Goal: Information Seeking & Learning: Find specific fact

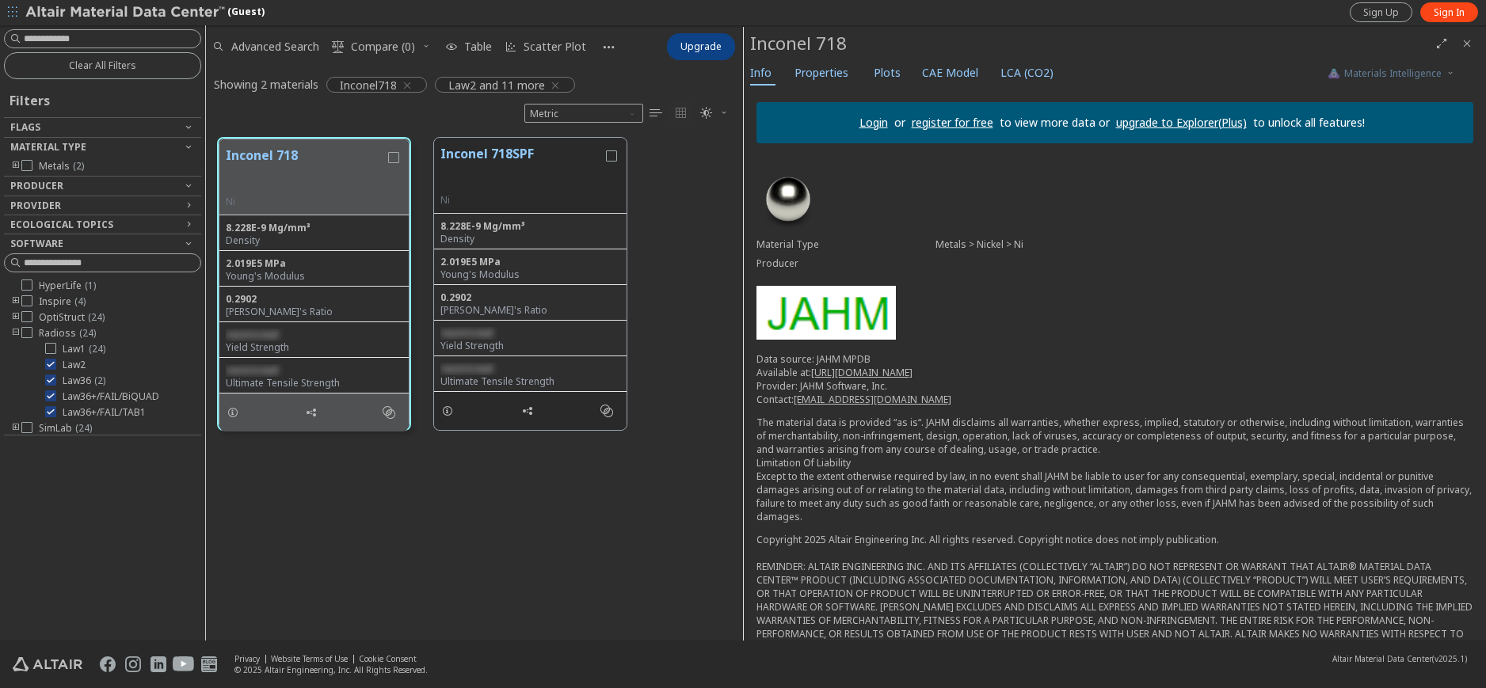
scroll to position [503, 525]
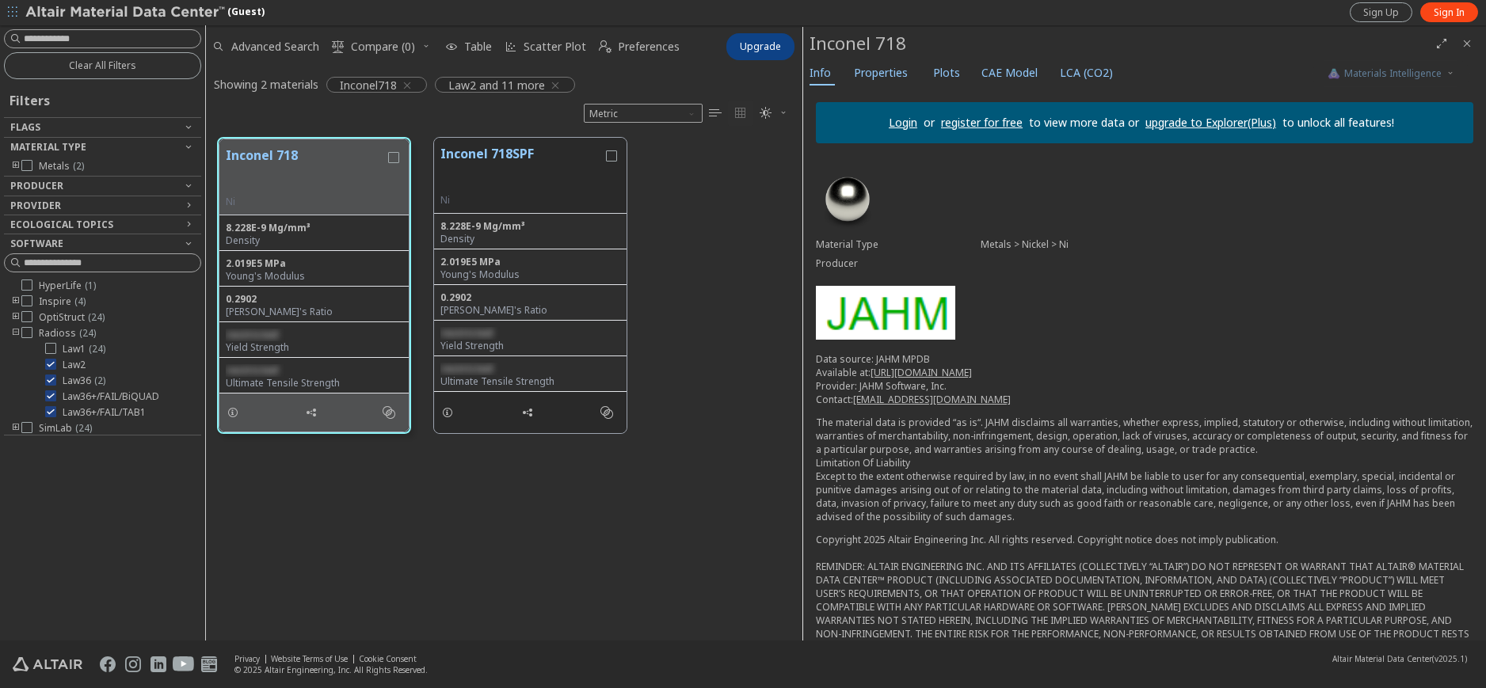
scroll to position [503, 585]
drag, startPoint x: 745, startPoint y: 242, endPoint x: 804, endPoint y: 245, distance: 59.4
click at [412, 83] on icon "button" at bounding box center [407, 85] width 13 height 13
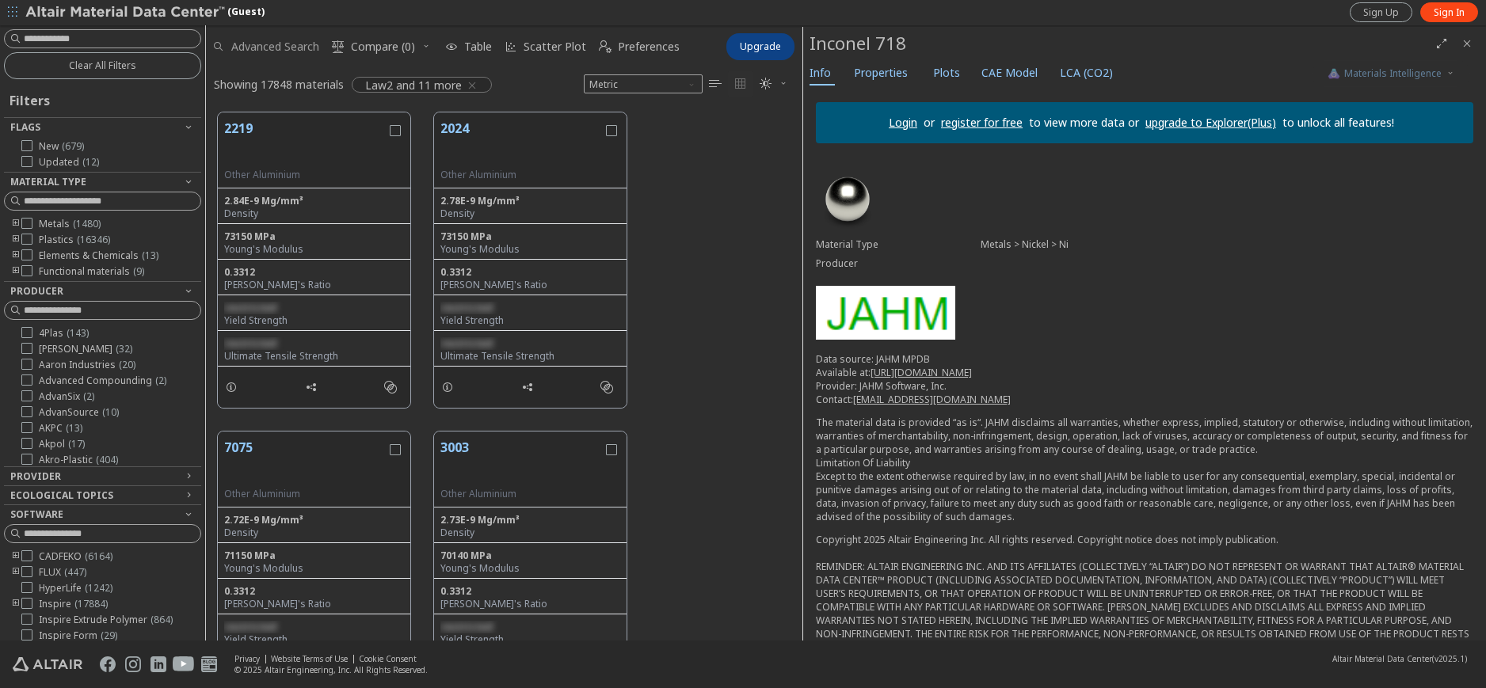
click at [259, 45] on span "Advanced Search" at bounding box center [275, 46] width 88 height 11
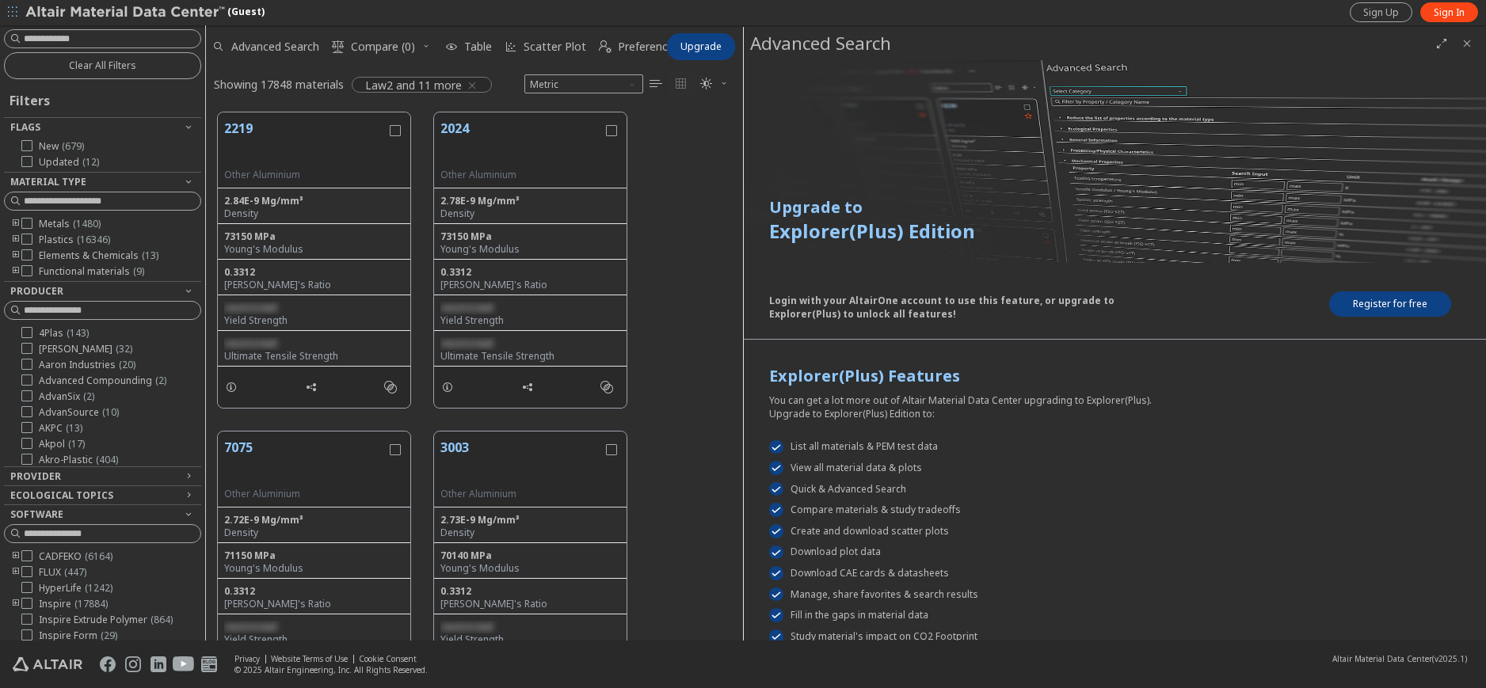
click at [1467, 45] on icon "Close" at bounding box center [1467, 43] width 13 height 13
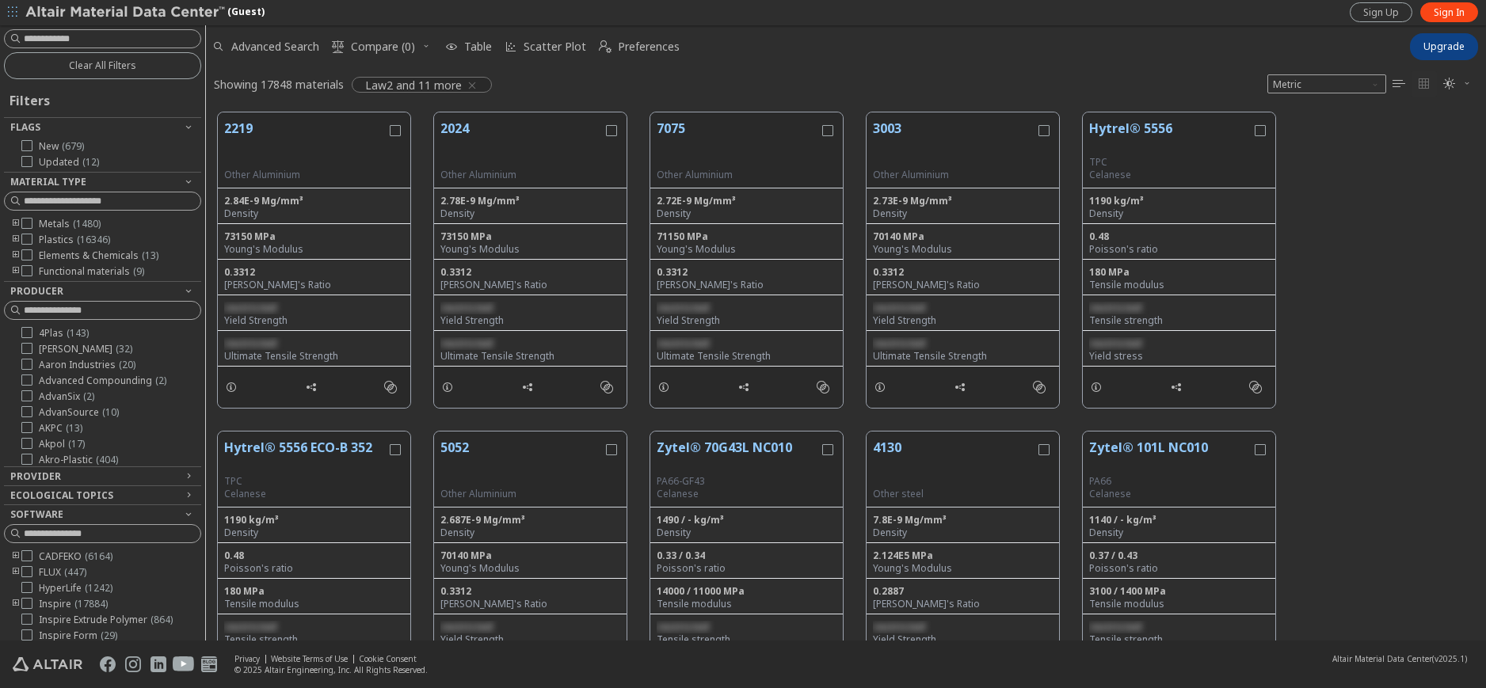
click at [287, 85] on div "Showing 17848 materials" at bounding box center [279, 84] width 130 height 15
click at [102, 42] on input at bounding box center [112, 39] width 177 height 16
type input "**********"
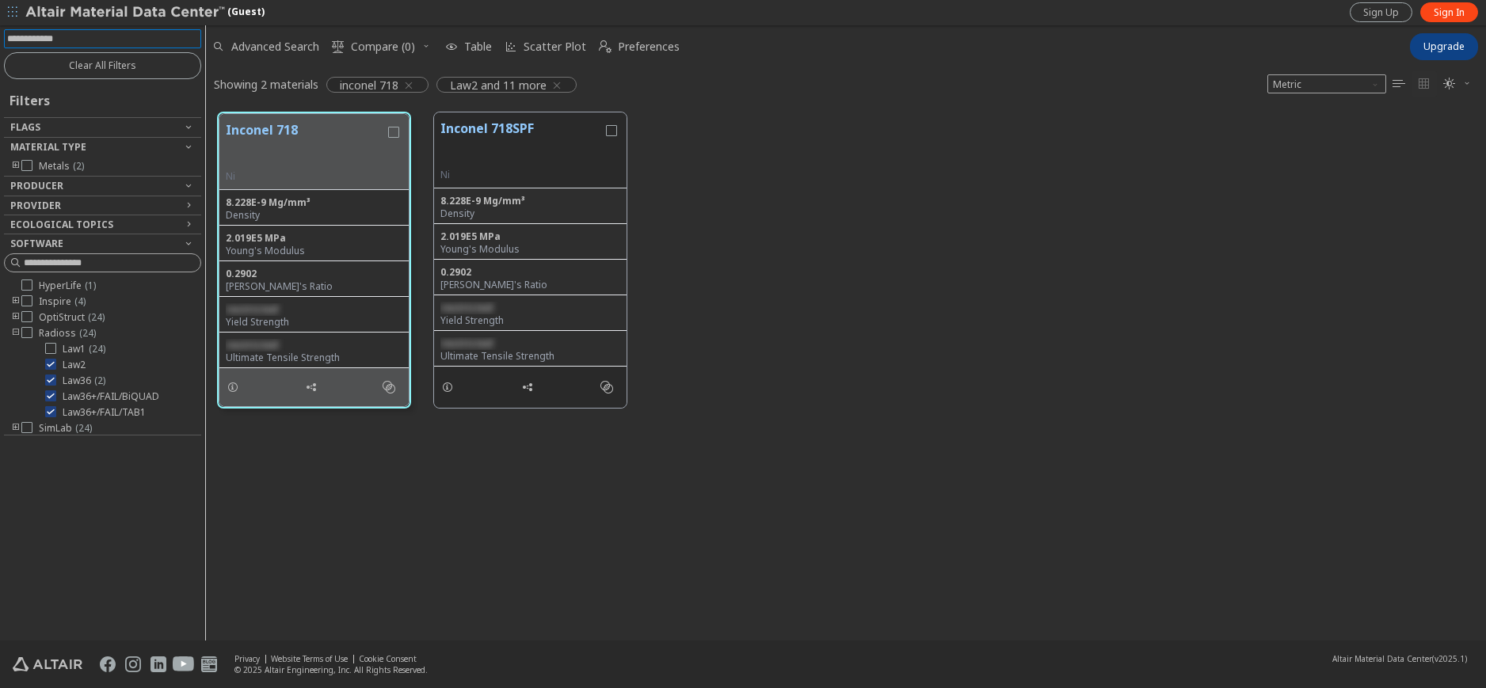
click at [112, 12] on img at bounding box center [126, 13] width 202 height 16
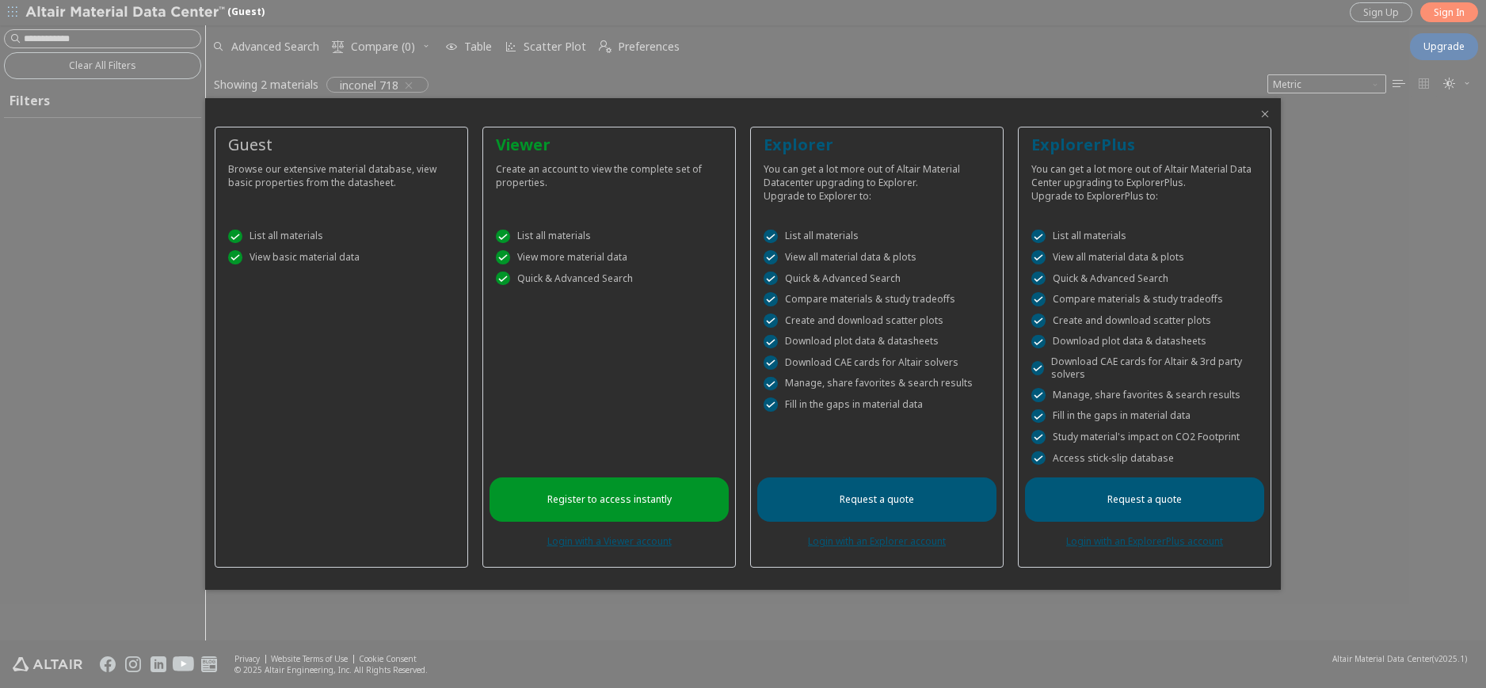
scroll to position [528, 1268]
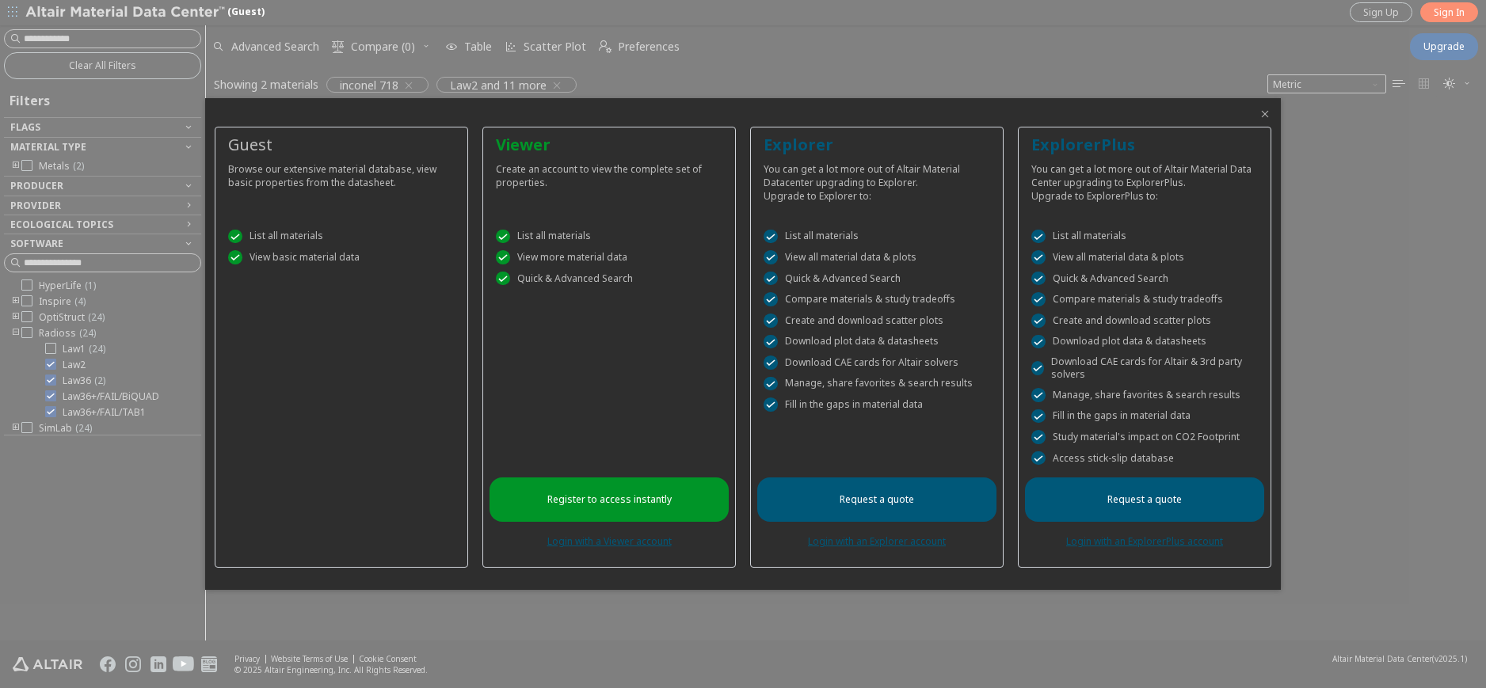
click at [1264, 112] on icon "Close" at bounding box center [1265, 114] width 13 height 13
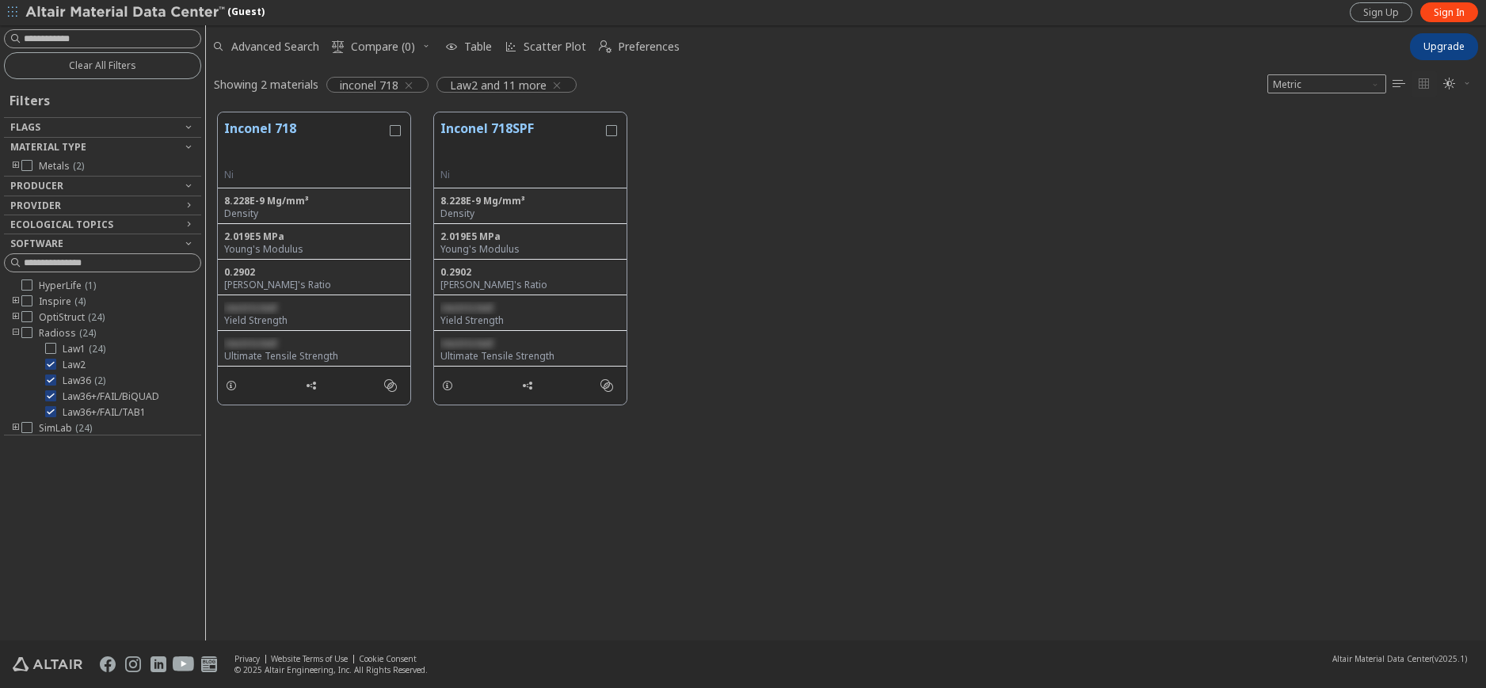
click at [1465, 84] on icon "button" at bounding box center [1467, 83] width 10 height 10
click at [11, 17] on icon "button" at bounding box center [13, 12] width 10 height 13
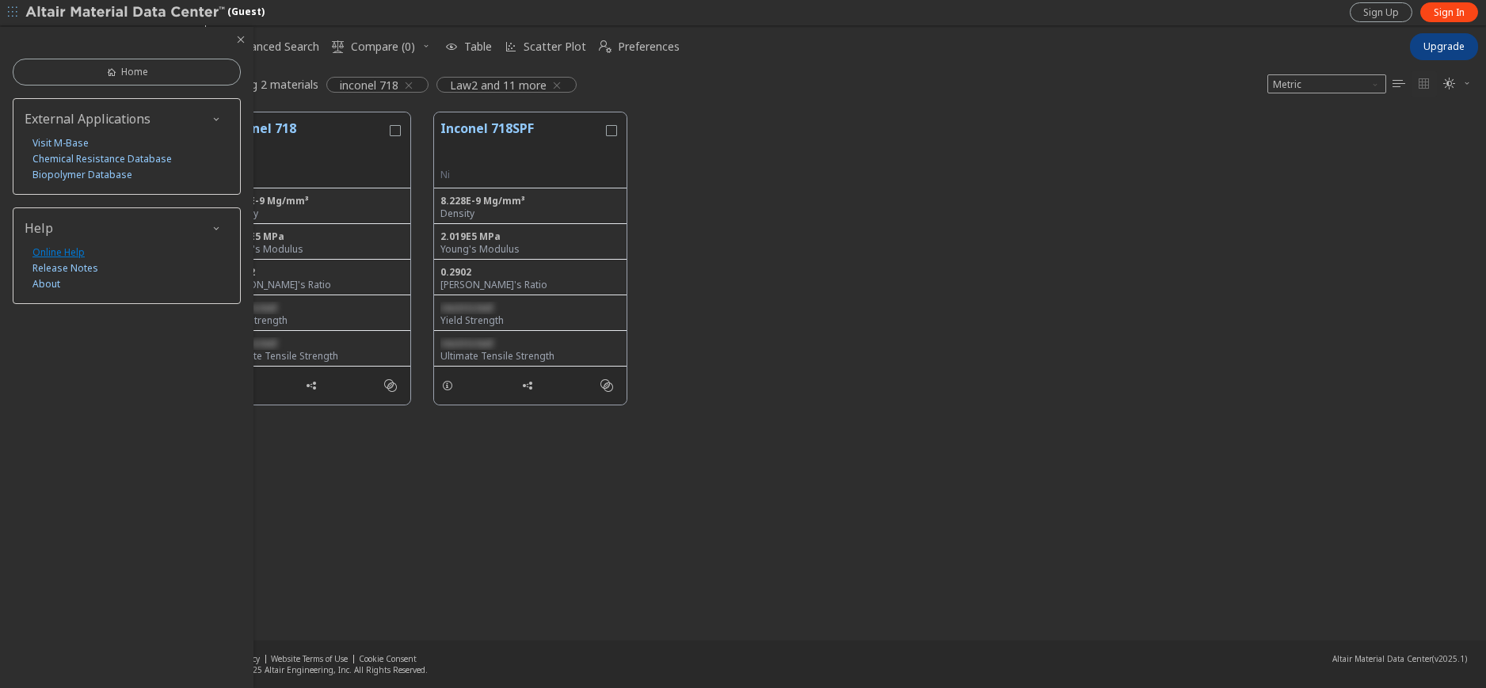
click at [62, 255] on link "Online Help" at bounding box center [58, 253] width 52 height 16
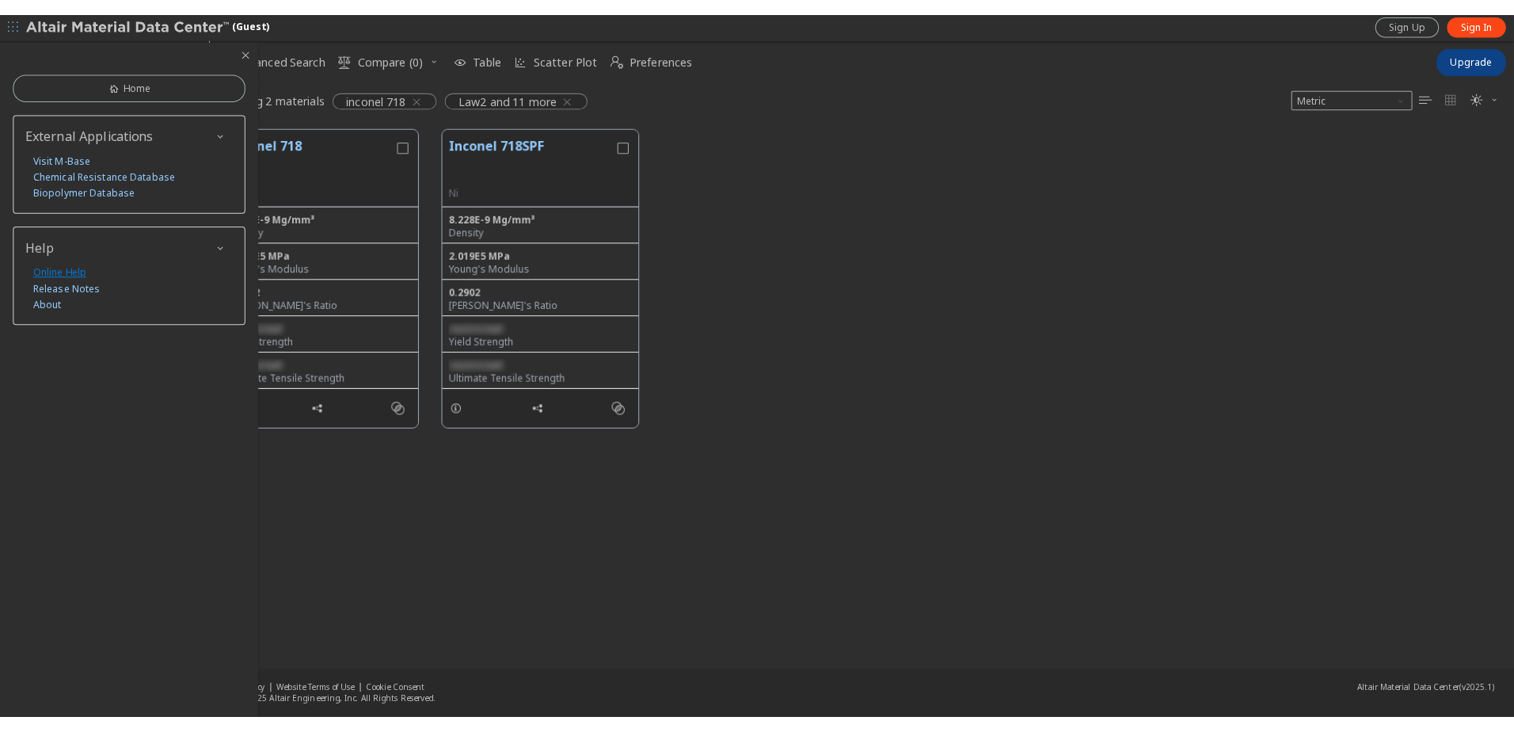
scroll to position [572, 1297]
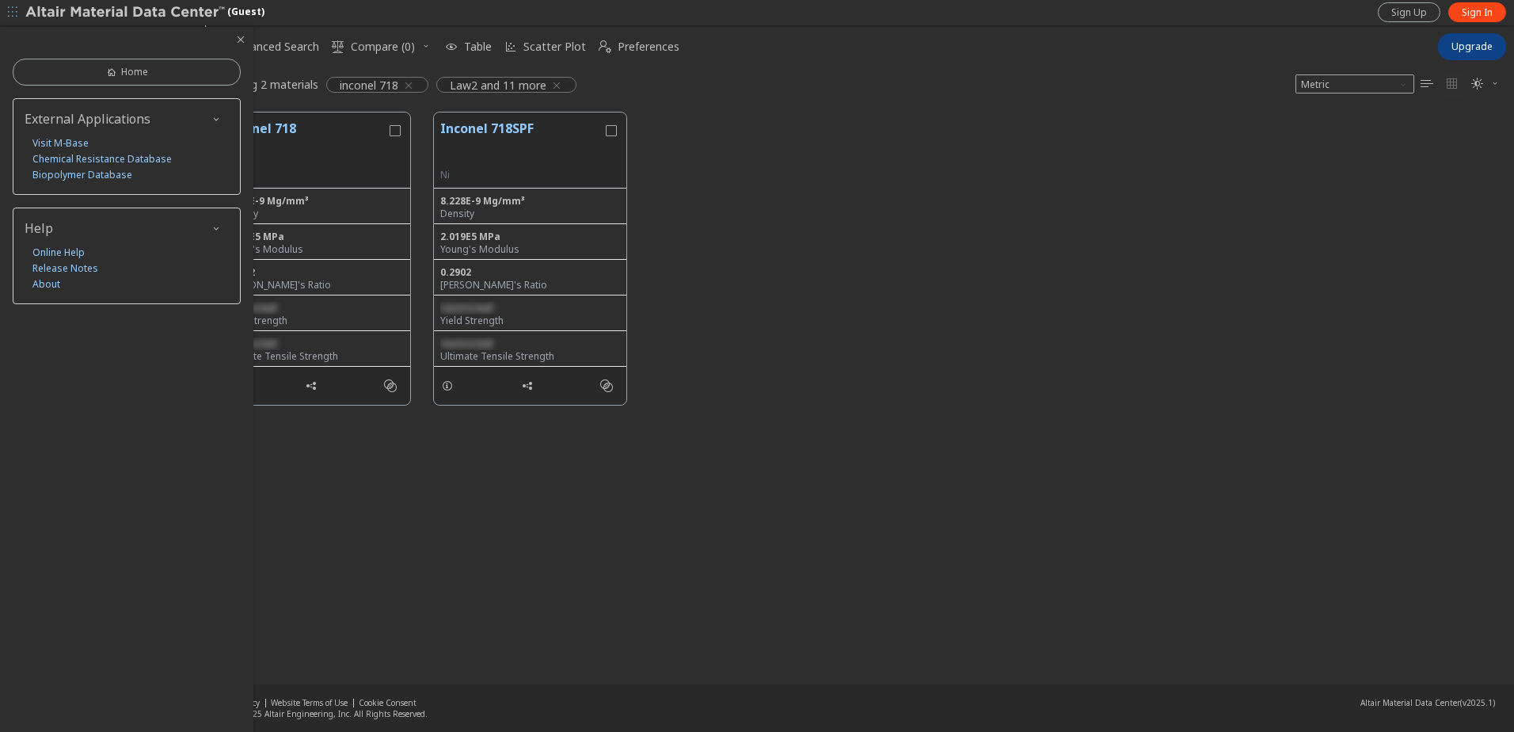
click at [242, 38] on icon "button" at bounding box center [240, 39] width 13 height 13
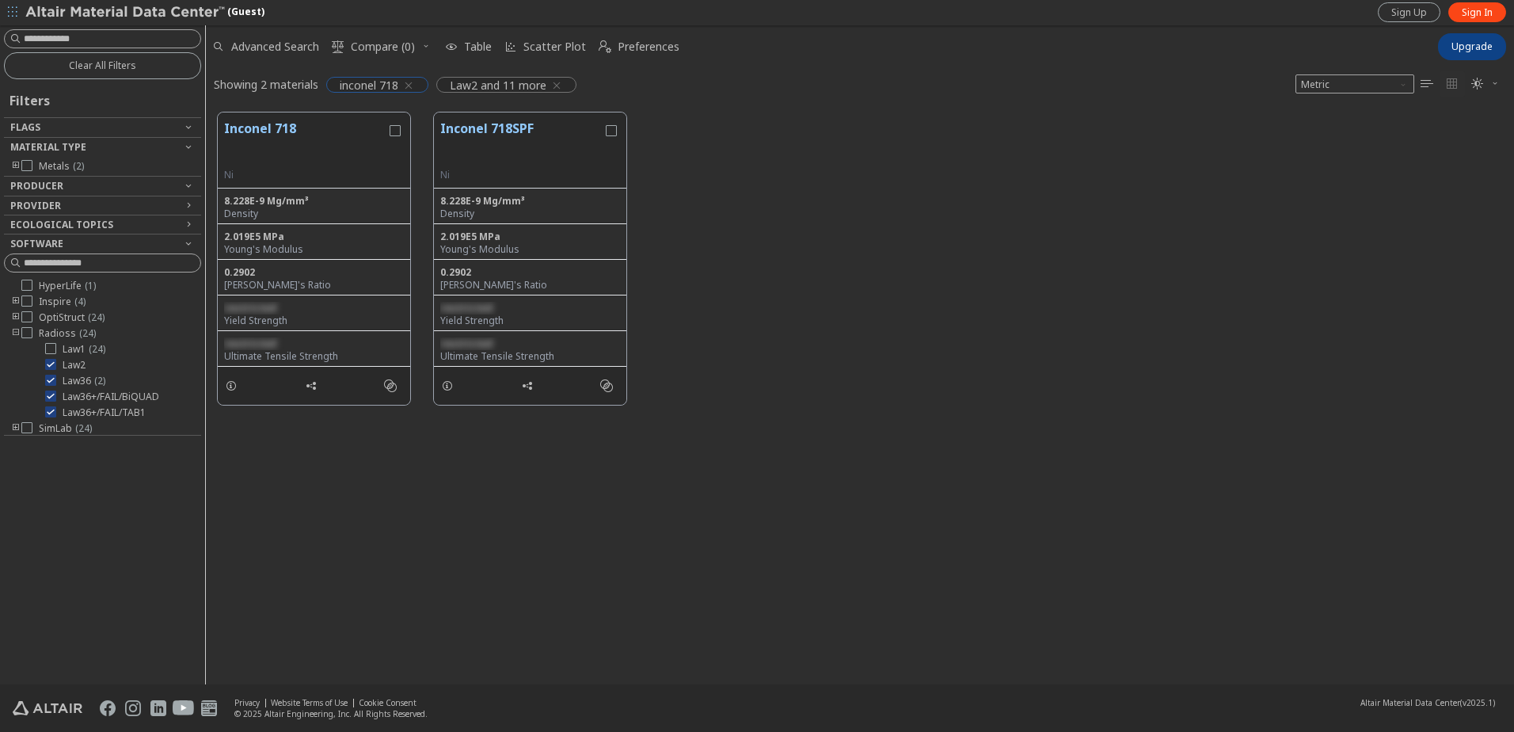
click at [411, 86] on icon "button" at bounding box center [408, 85] width 13 height 13
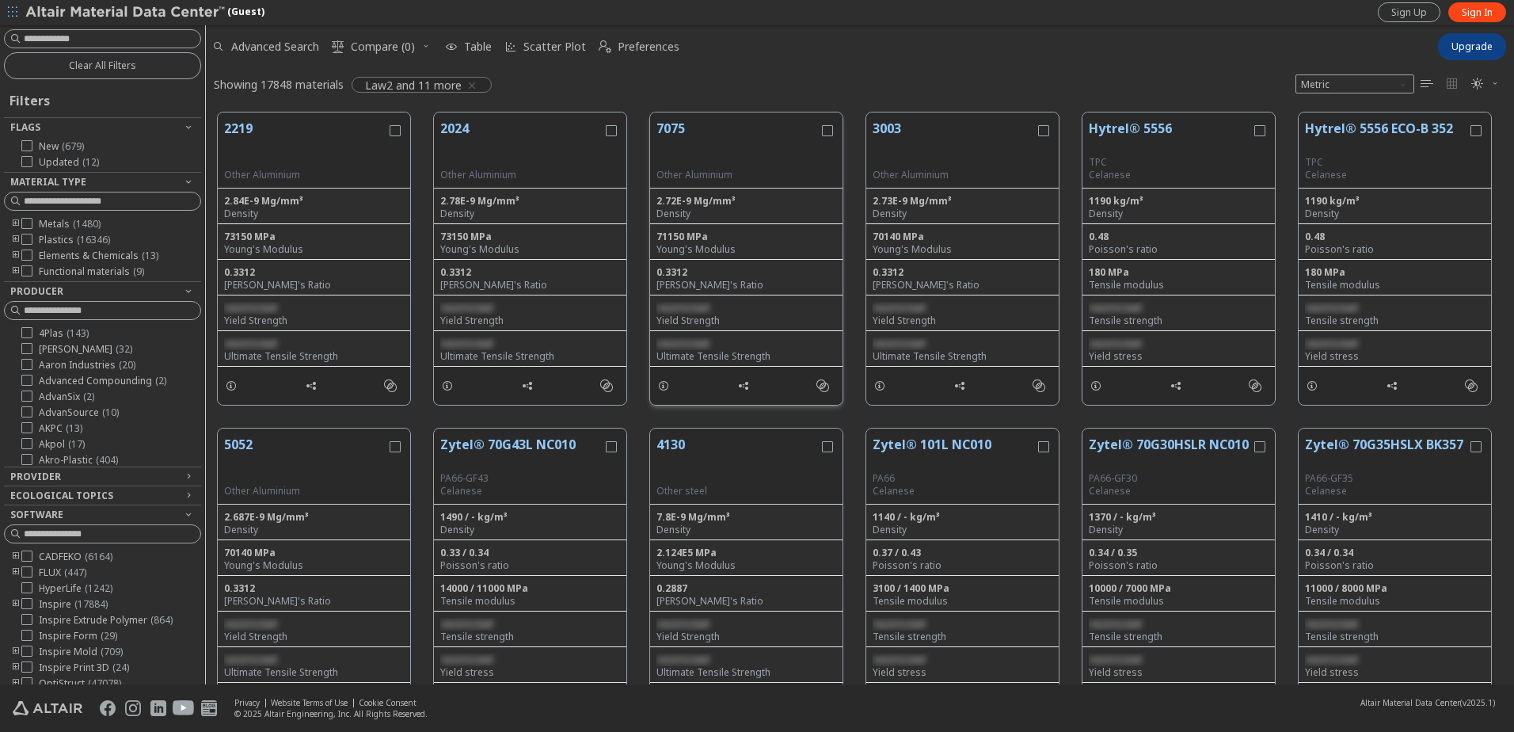
click at [676, 130] on button "7075" at bounding box center [738, 144] width 162 height 50
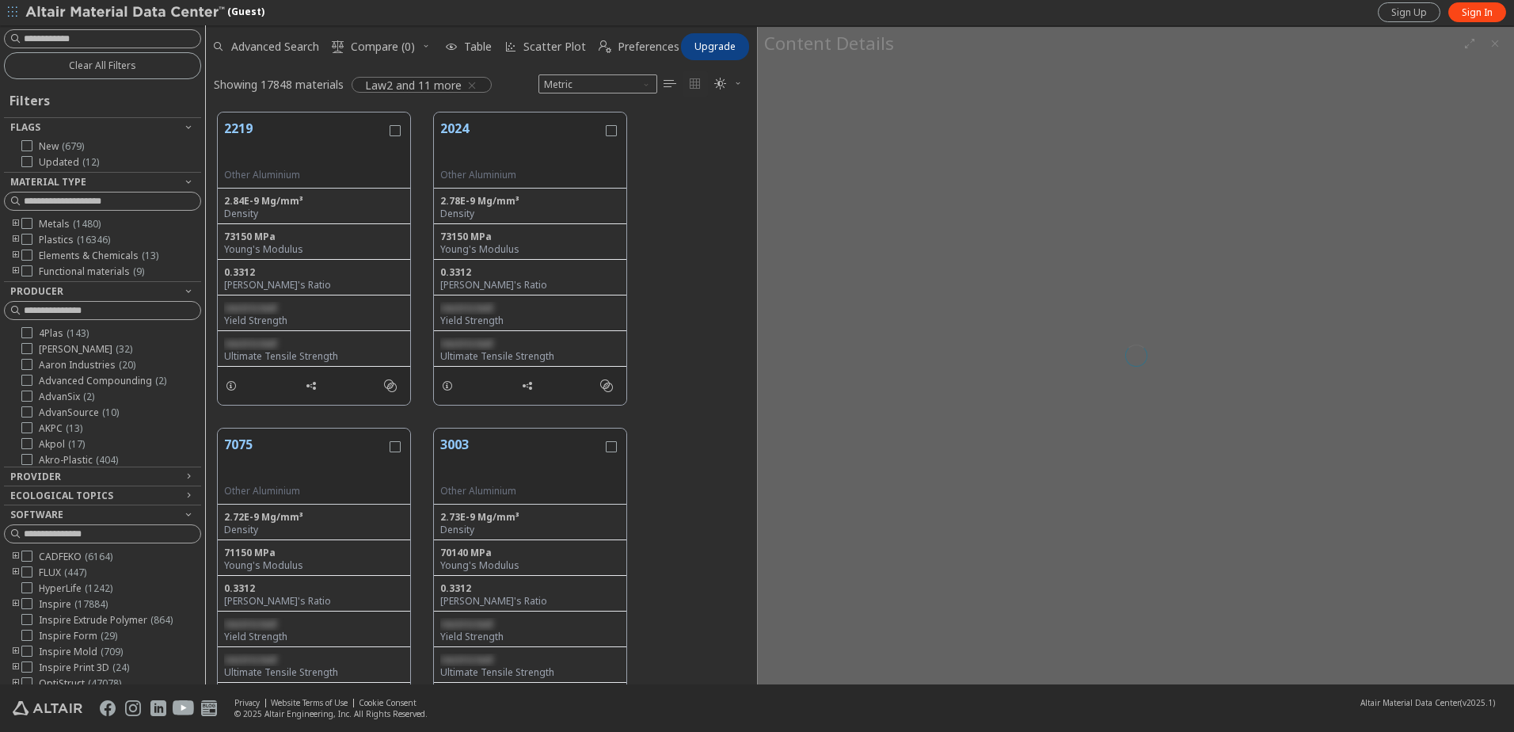
scroll to position [572, 539]
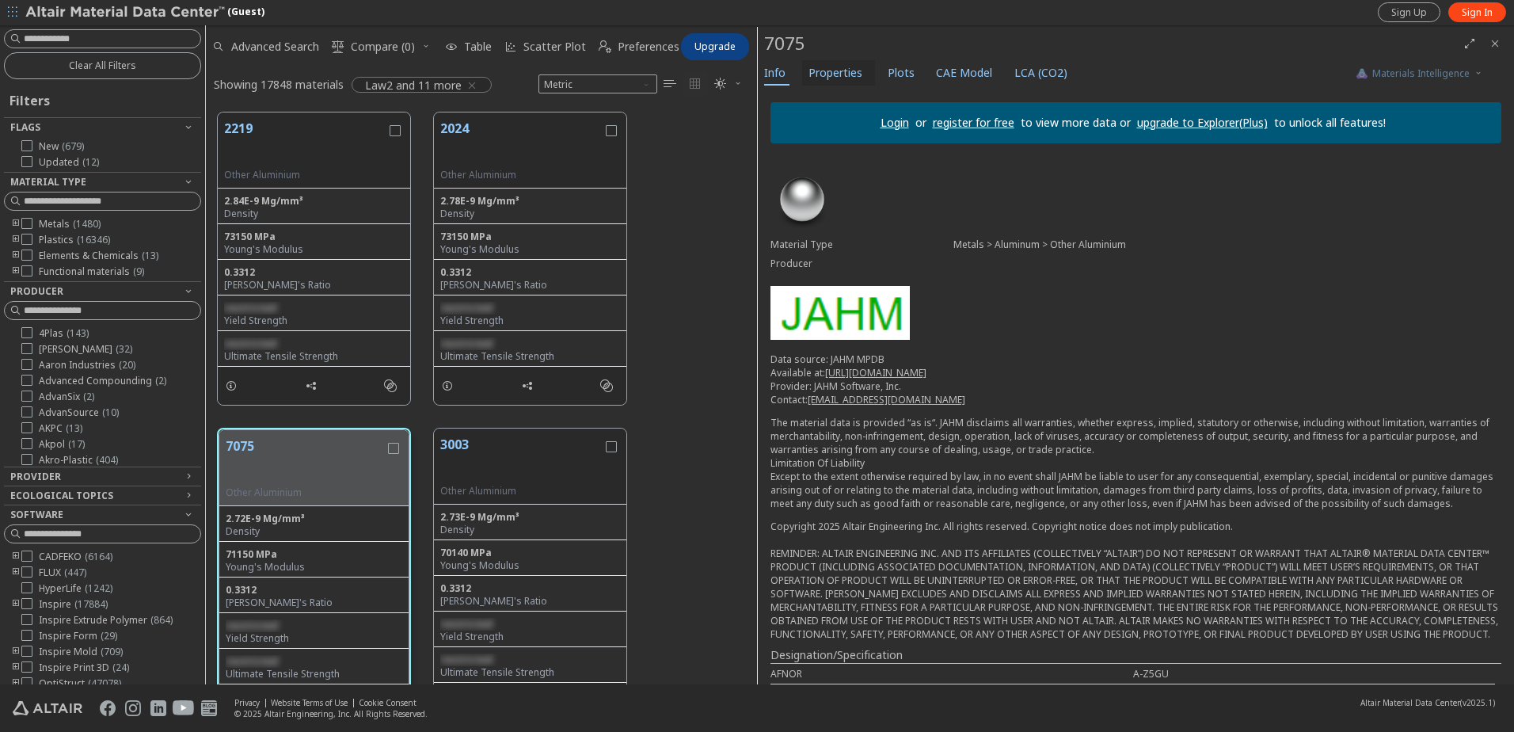
click at [844, 63] on span "Properties" at bounding box center [836, 72] width 54 height 25
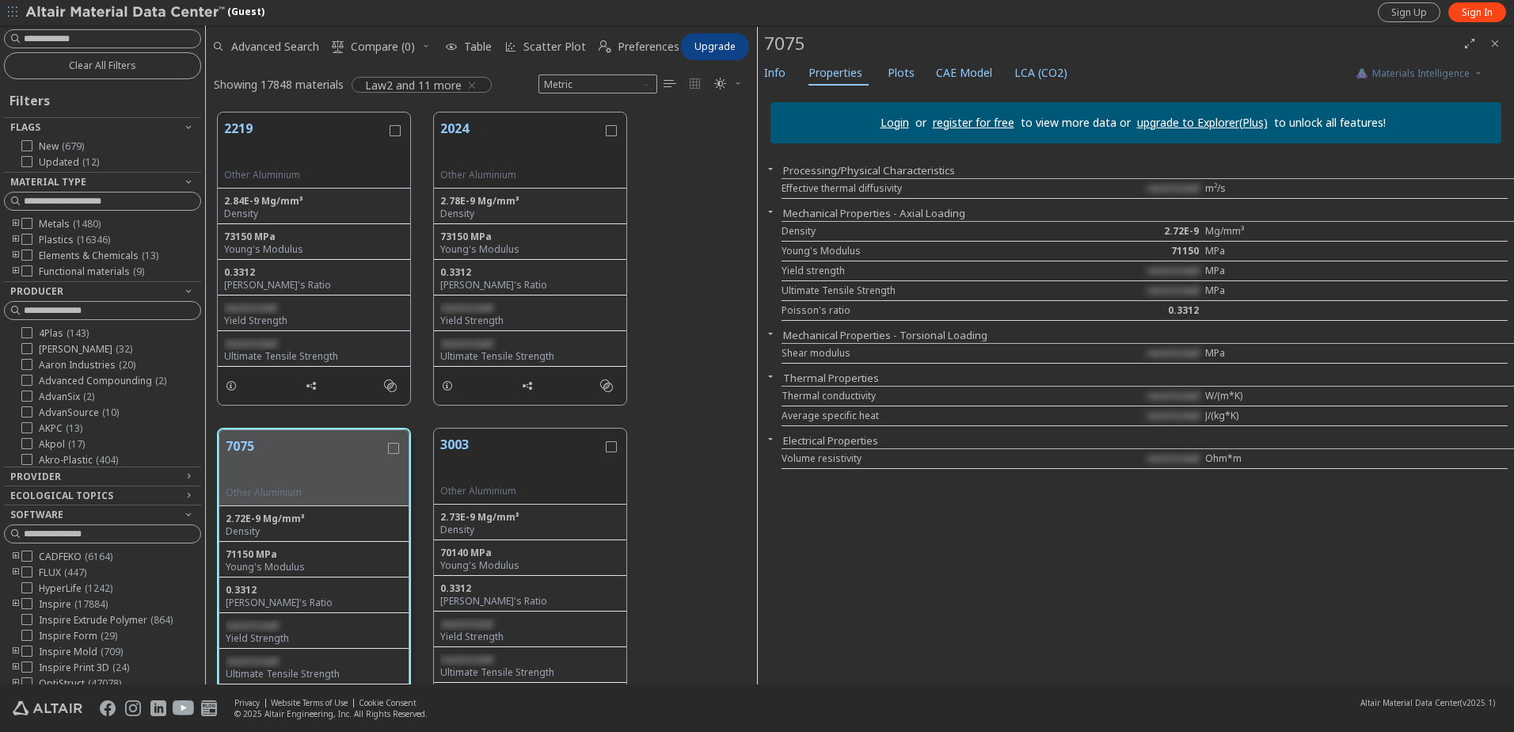
click at [1190, 129] on link "upgrade to Explorer(Plus)" at bounding box center [1202, 122] width 131 height 15
click at [234, 10] on div "(Guest)" at bounding box center [144, 13] width 239 height 16
click at [699, 48] on span "Upgrade" at bounding box center [715, 46] width 41 height 13
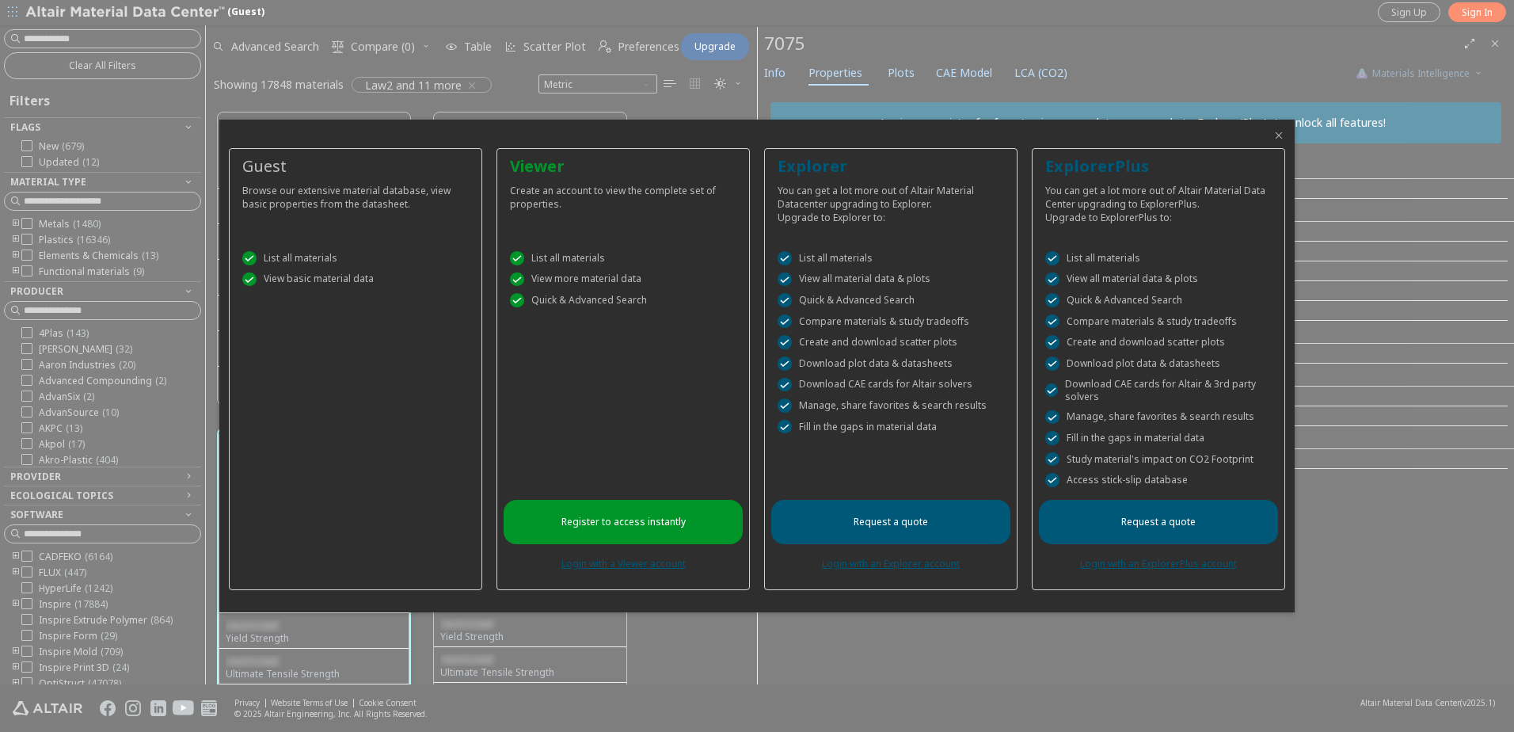
click at [403, 349] on div "Guest Browse our extensive material database, view basic properties from the da…" at bounding box center [355, 369] width 253 height 442
click at [1282, 131] on icon "Close" at bounding box center [1279, 135] width 13 height 13
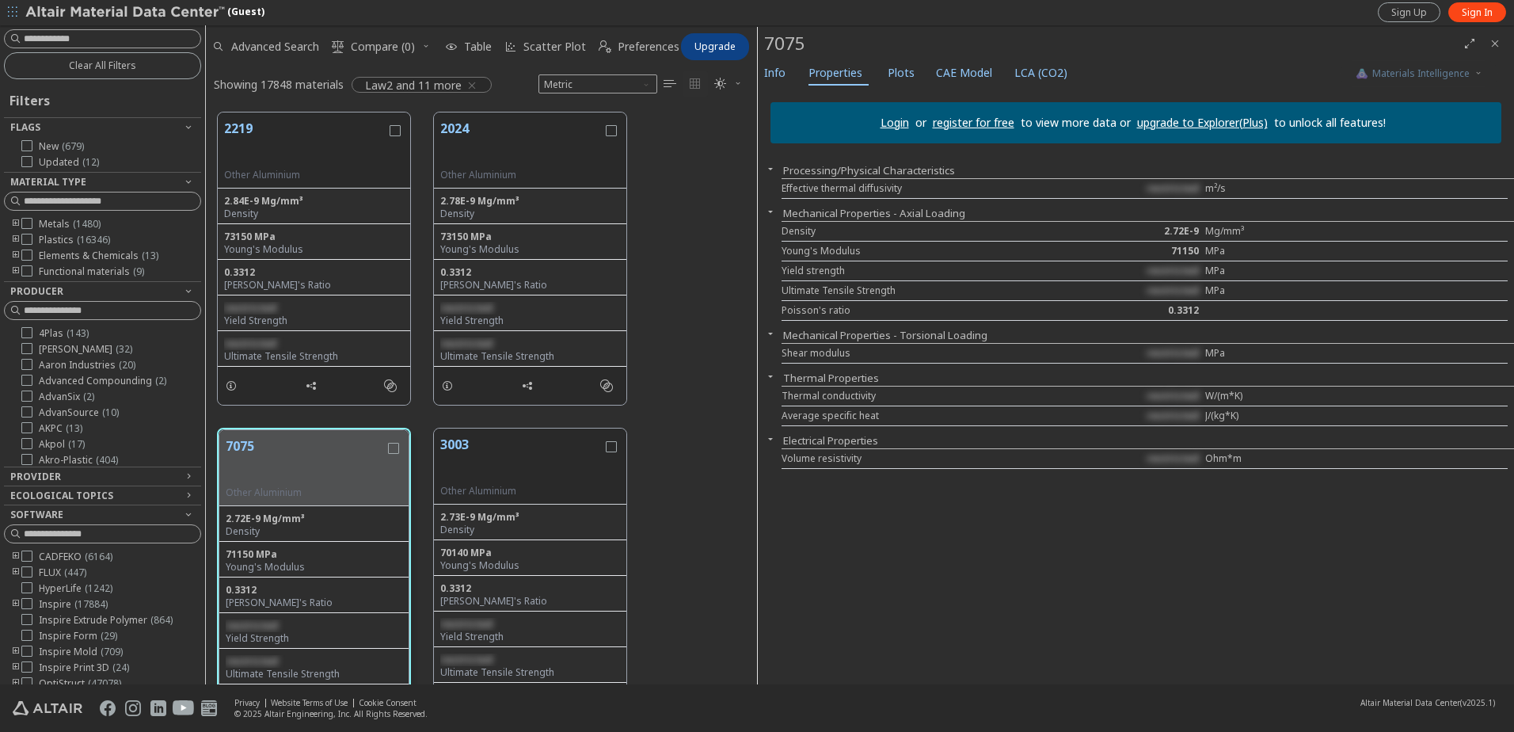
click at [3, 16] on button "button" at bounding box center [12, 12] width 25 height 25
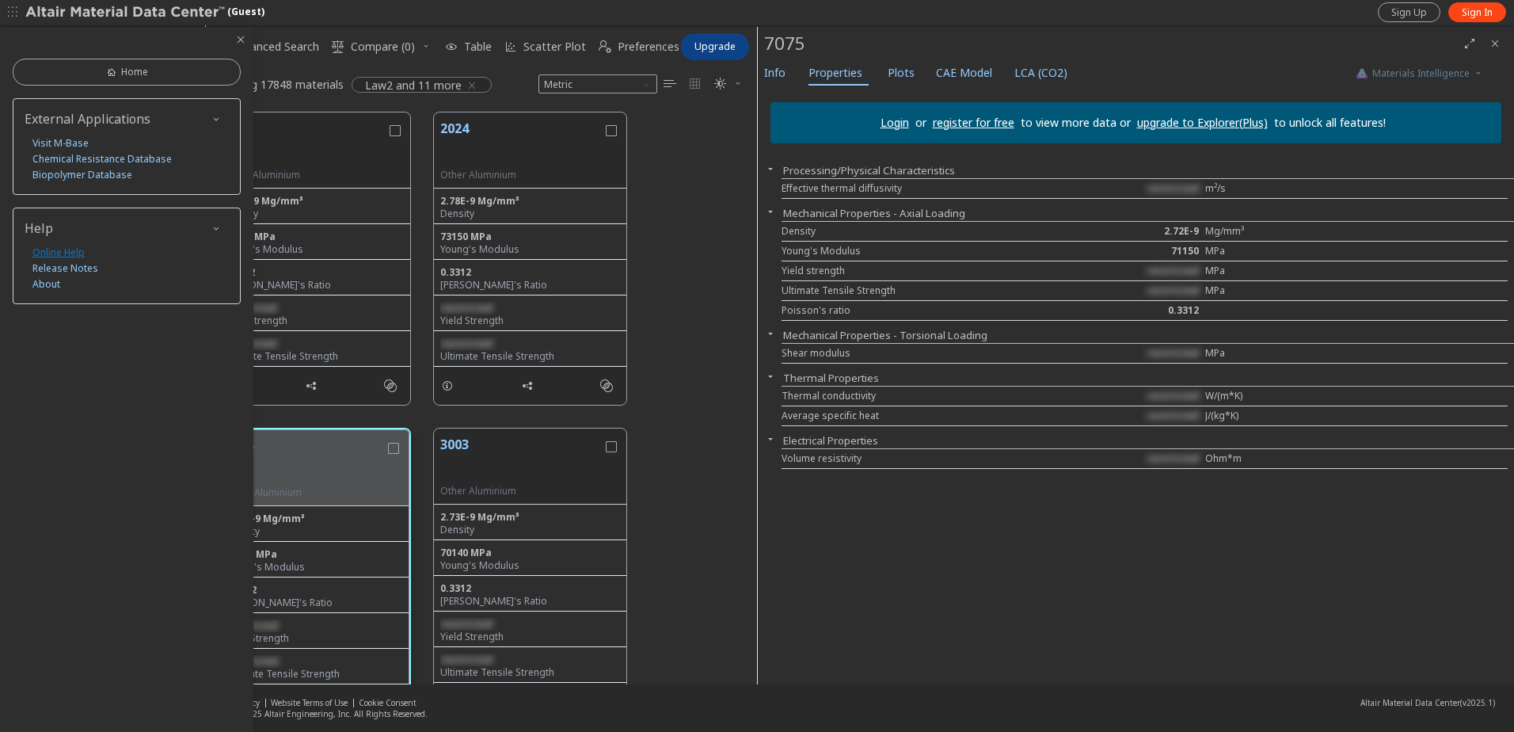
click at [61, 258] on link "Online Help" at bounding box center [58, 253] width 52 height 16
